Goal: Navigation & Orientation: Find specific page/section

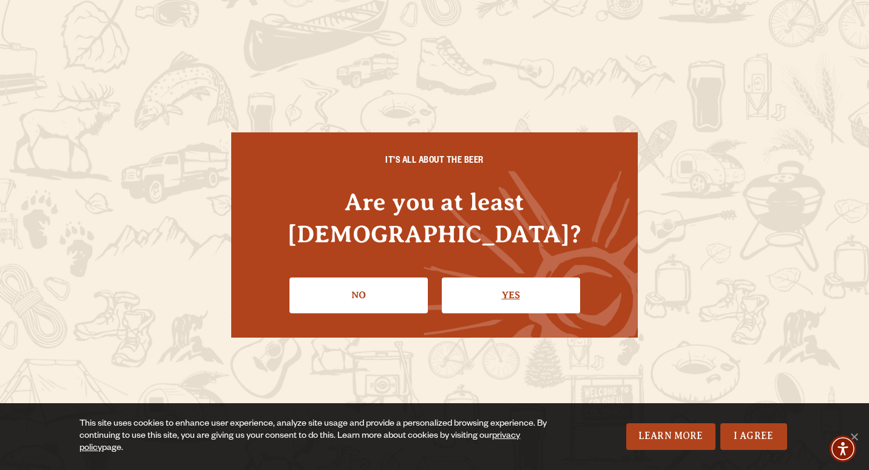
click at [502, 278] on link "Yes" at bounding box center [511, 294] width 138 height 35
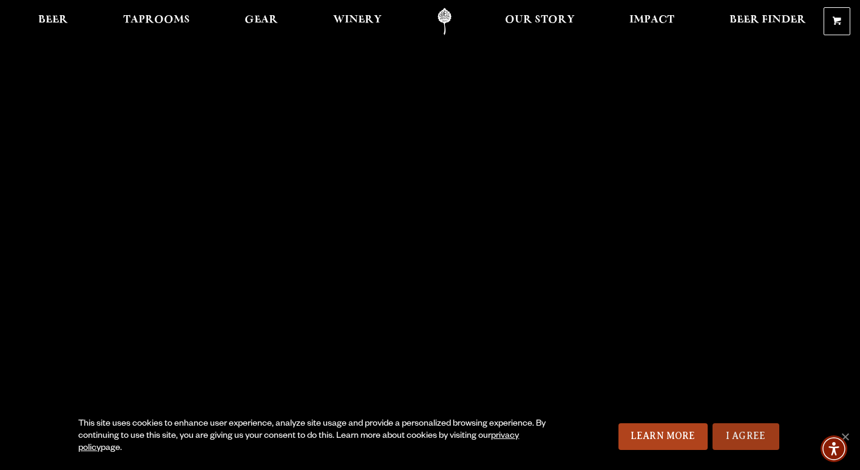
click at [742, 430] on link "I Agree" at bounding box center [746, 436] width 67 height 27
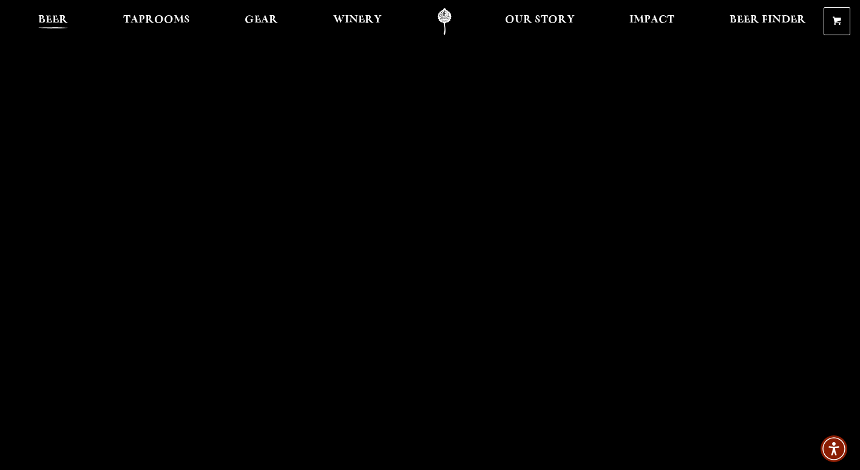
click at [50, 15] on span "Beer" at bounding box center [53, 20] width 30 height 10
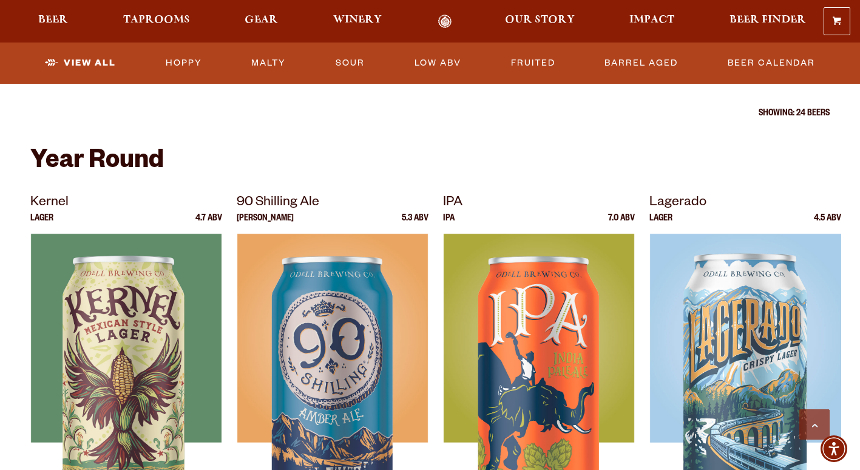
scroll to position [413, 0]
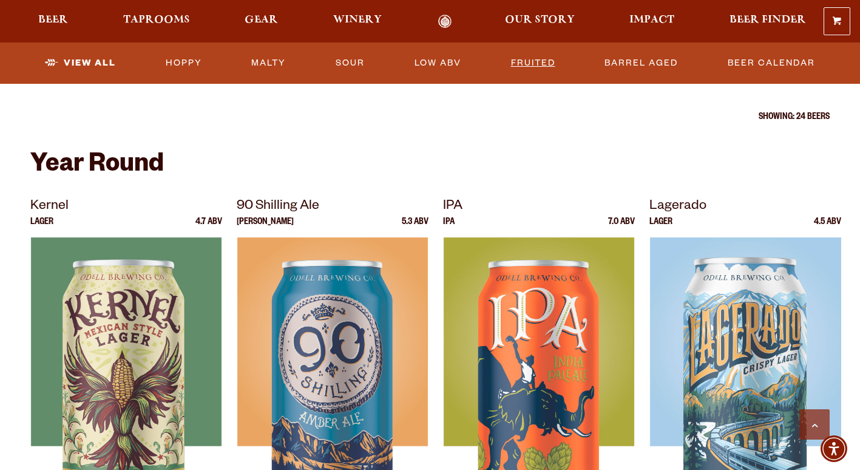
click at [510, 69] on link "Fruited" at bounding box center [533, 63] width 54 height 28
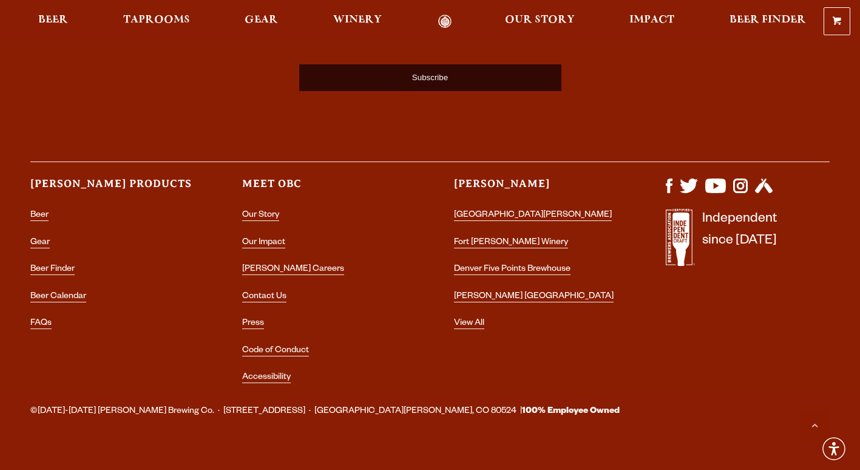
scroll to position [1435, 0]
